Goal: Transaction & Acquisition: Purchase product/service

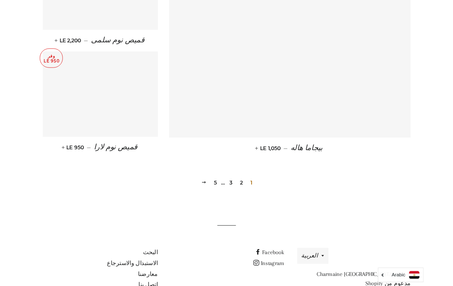
scroll to position [1148, 0]
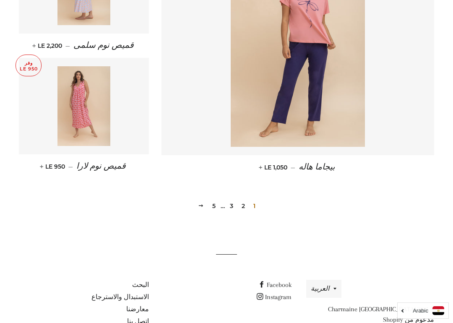
click at [82, 112] on img at bounding box center [83, 106] width 53 height 80
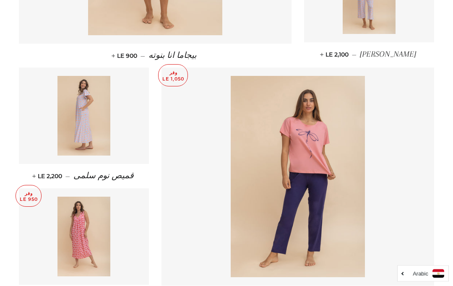
scroll to position [1017, 0]
click at [84, 125] on img at bounding box center [83, 116] width 53 height 80
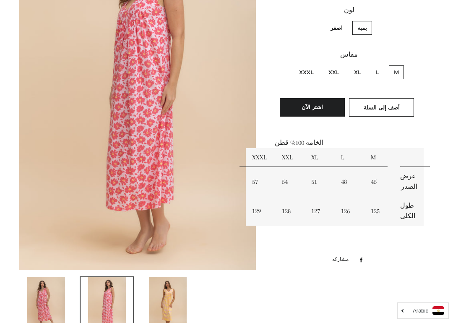
scroll to position [252, 0]
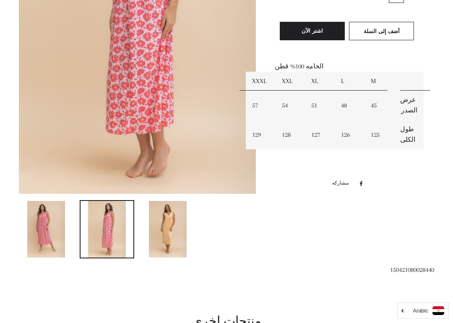
click at [219, 219] on ul at bounding box center [134, 232] width 243 height 65
click at [176, 225] on img at bounding box center [168, 229] width 38 height 57
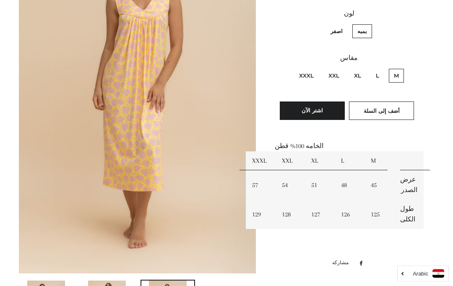
scroll to position [159, 0]
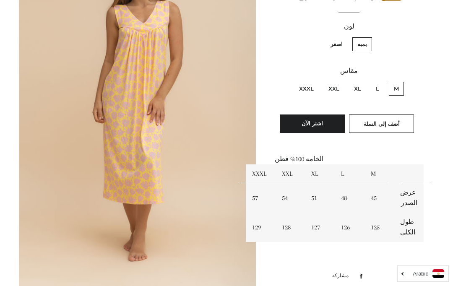
click at [197, 254] on img at bounding box center [137, 108] width 237 height 355
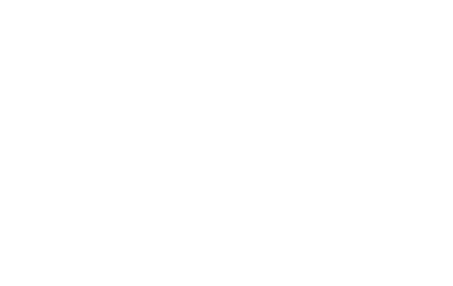
scroll to position [489, 0]
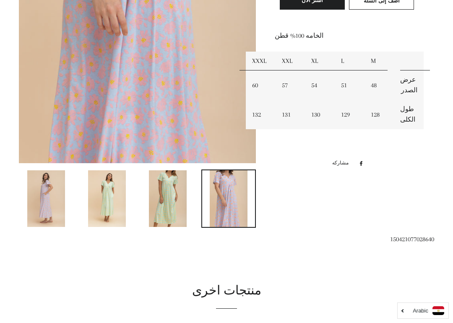
scroll to position [289, 0]
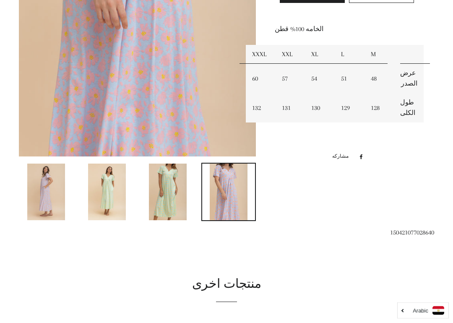
click at [172, 192] on img at bounding box center [168, 192] width 38 height 57
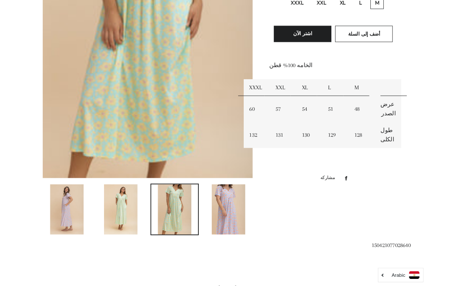
scroll to position [83, 0]
